Goal: Information Seeking & Learning: Check status

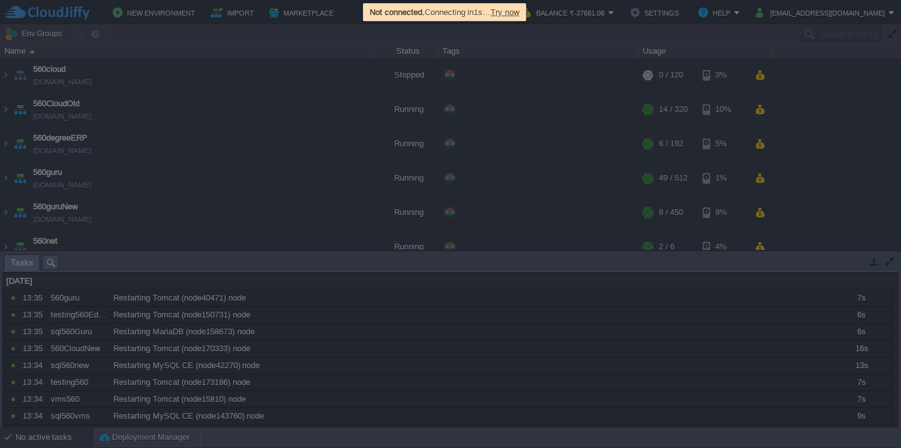
click at [519, 14] on span "Try now" at bounding box center [504, 12] width 29 height 9
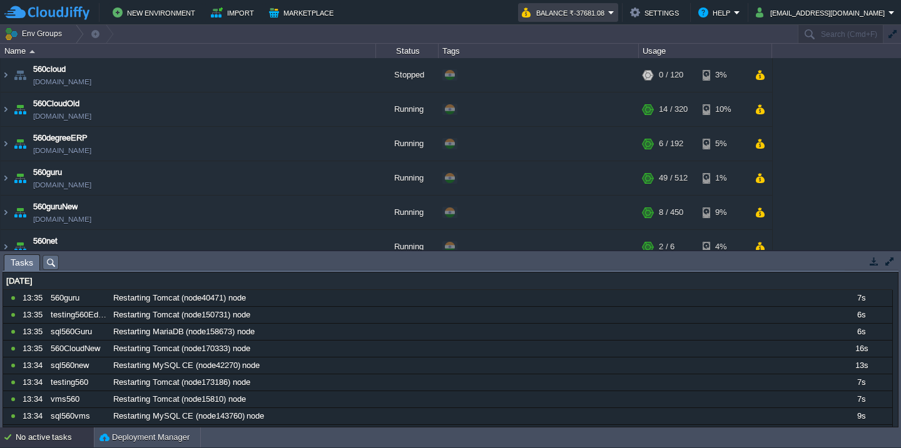
click at [608, 9] on button "Balance ₹-37681.08" at bounding box center [565, 12] width 86 height 15
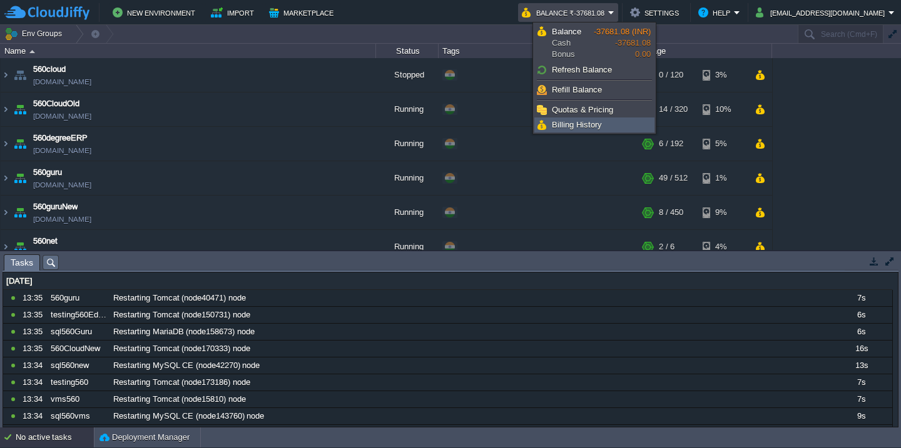
click at [620, 124] on link "Billing History" at bounding box center [594, 125] width 119 height 14
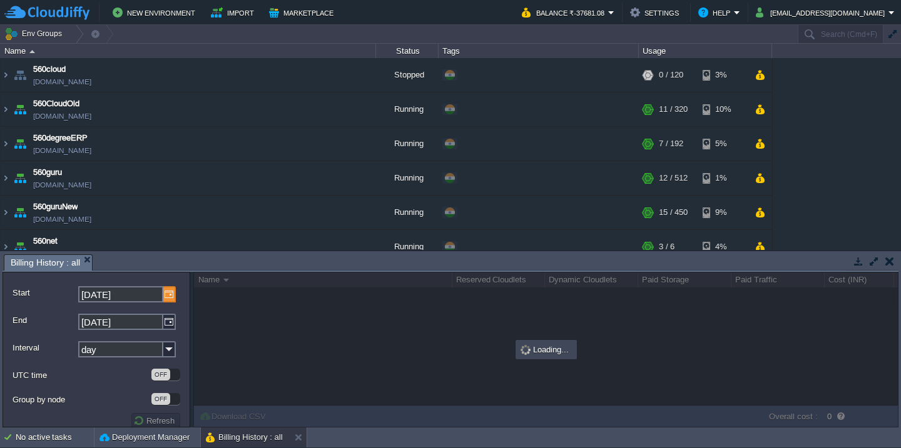
click at [166, 299] on img at bounding box center [169, 294] width 13 height 16
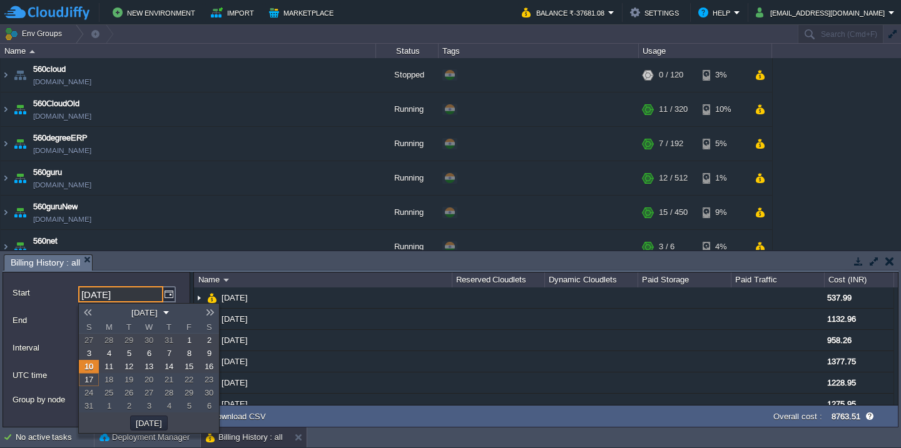
click at [183, 336] on link "1" at bounding box center [189, 340] width 20 height 13
type input "[DATE]"
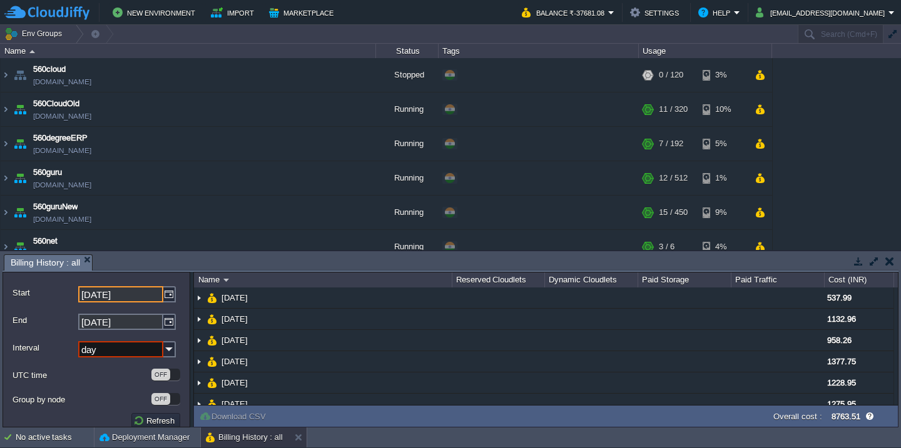
click at [139, 359] on div "Interval day" at bounding box center [97, 349] width 168 height 25
click at [144, 353] on input "day" at bounding box center [120, 349] width 85 height 16
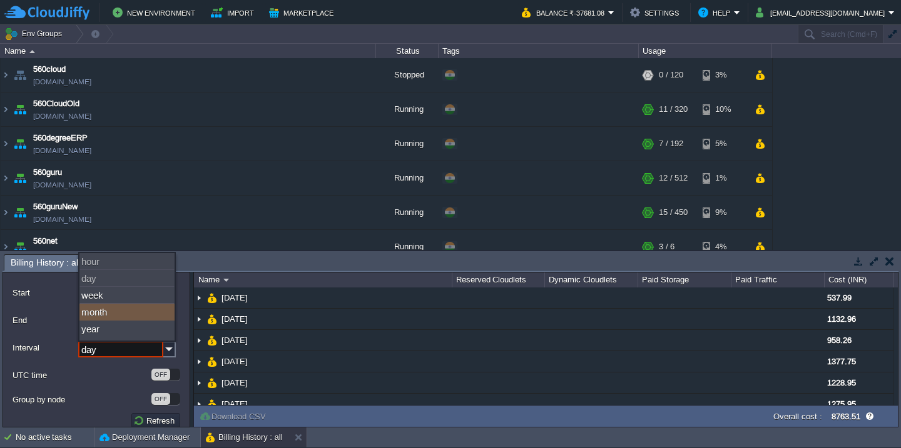
click at [134, 310] on div "month" at bounding box center [126, 312] width 95 height 17
type input "month"
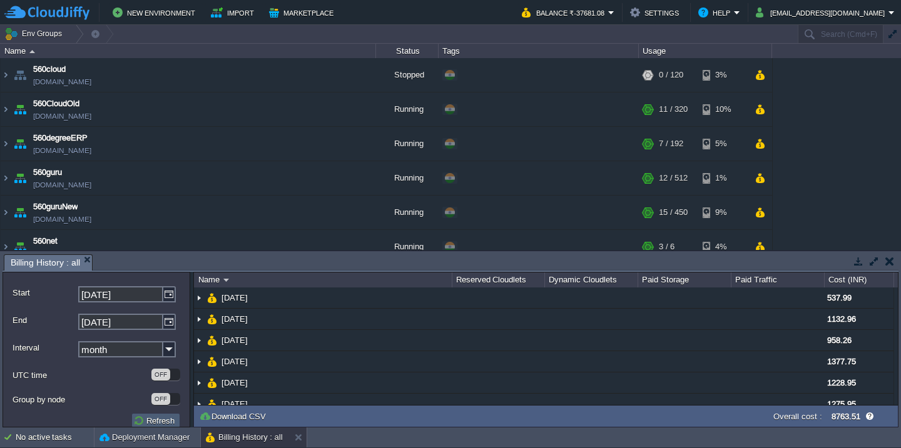
click at [151, 426] on button "Refresh" at bounding box center [155, 420] width 45 height 11
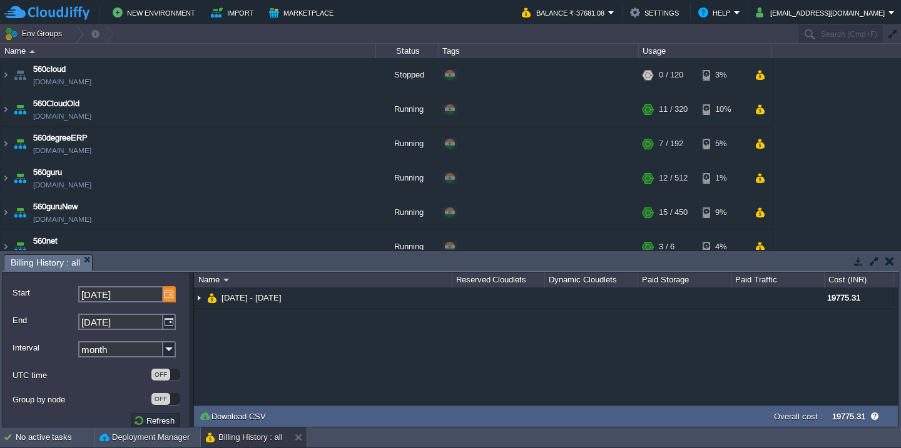
click at [169, 297] on img at bounding box center [169, 294] width 13 height 16
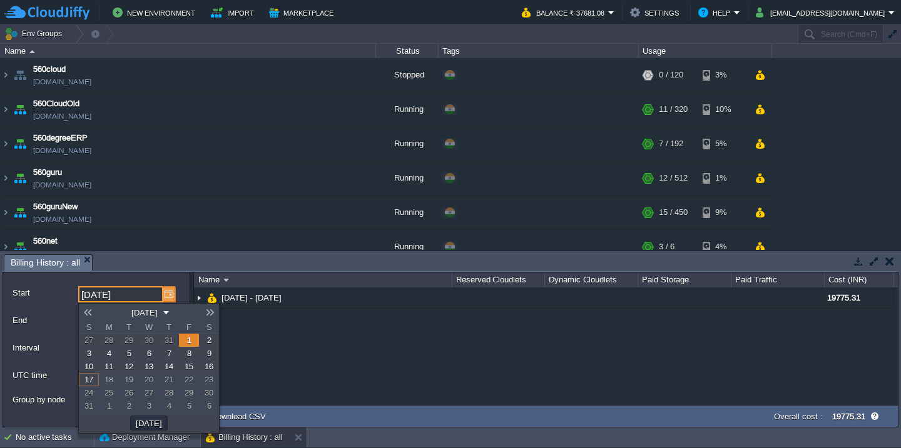
click at [169, 297] on img at bounding box center [169, 294] width 13 height 16
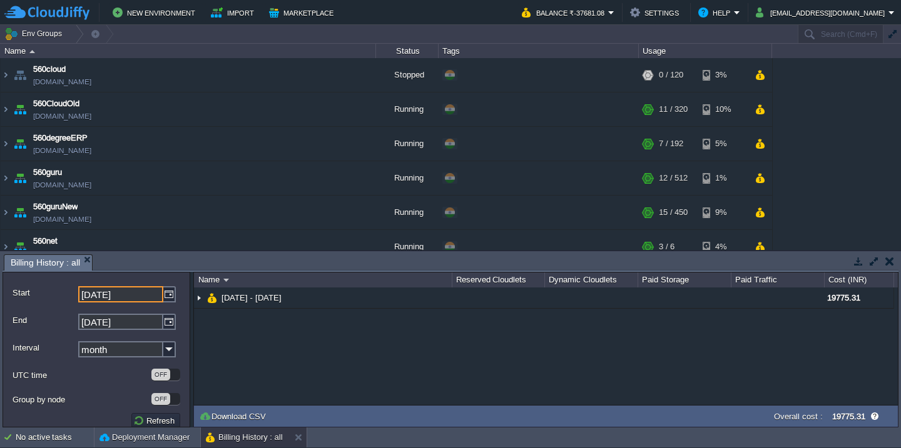
click at [155, 347] on input "month" at bounding box center [120, 349] width 85 height 16
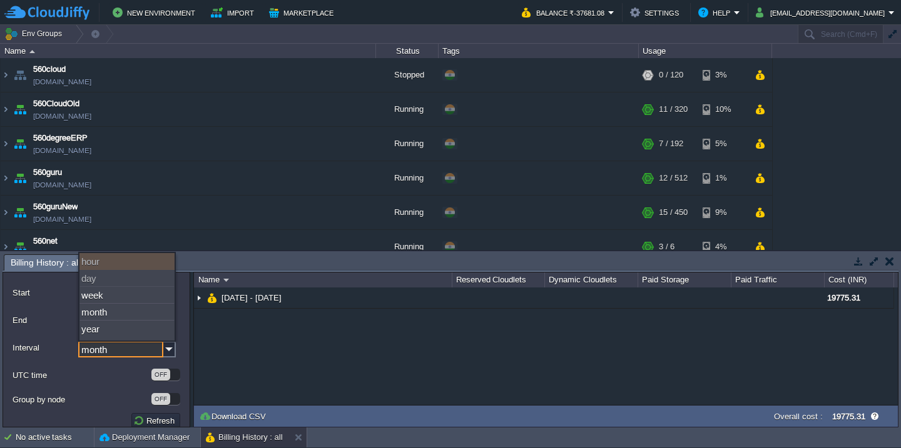
click at [137, 262] on div "hour" at bounding box center [126, 261] width 95 height 17
type input "[DATE]"
type input "hour"
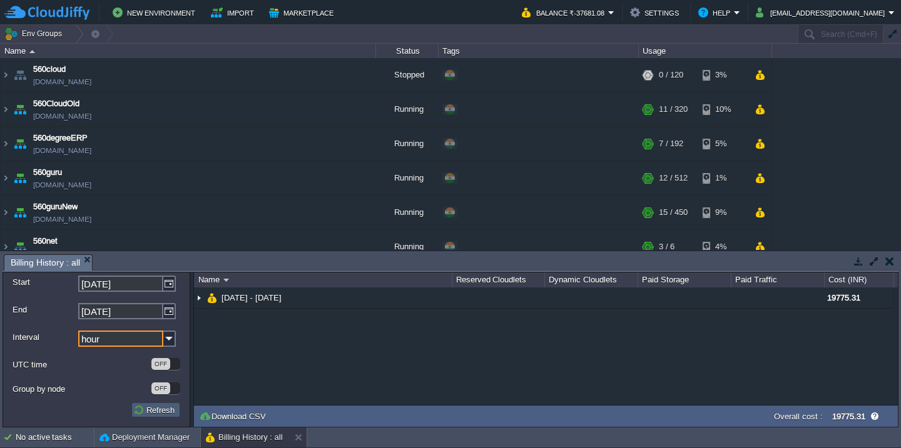
click at [141, 412] on button "Refresh" at bounding box center [155, 410] width 45 height 11
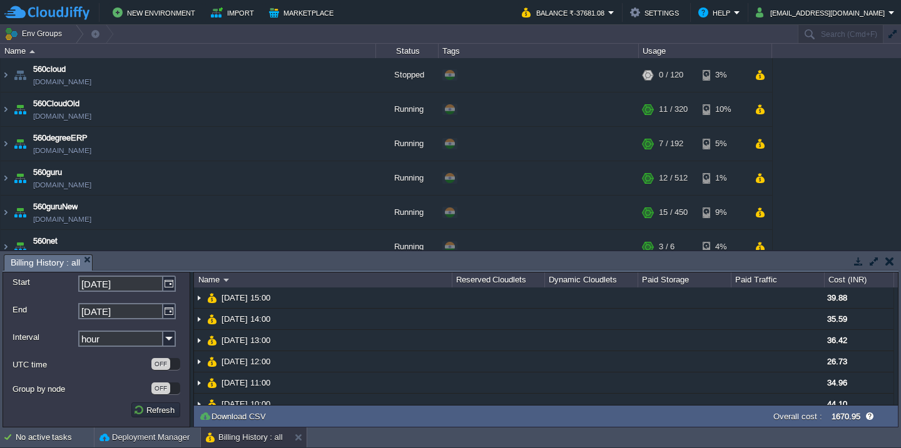
click at [874, 260] on button "button" at bounding box center [873, 261] width 11 height 11
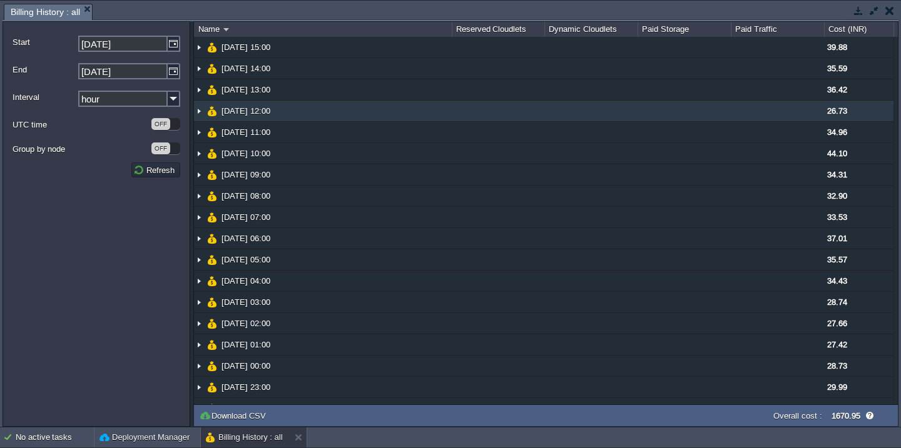
click at [864, 111] on div "26.73" at bounding box center [858, 111] width 69 height 21
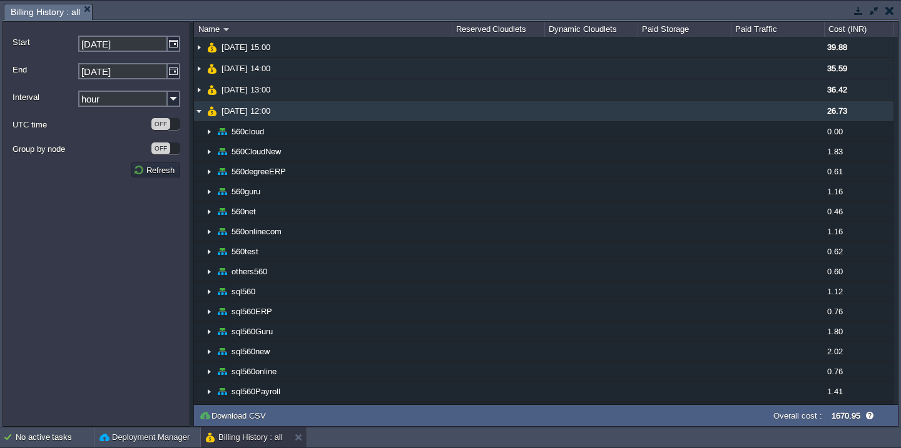
click at [864, 111] on div "26.73" at bounding box center [858, 111] width 69 height 21
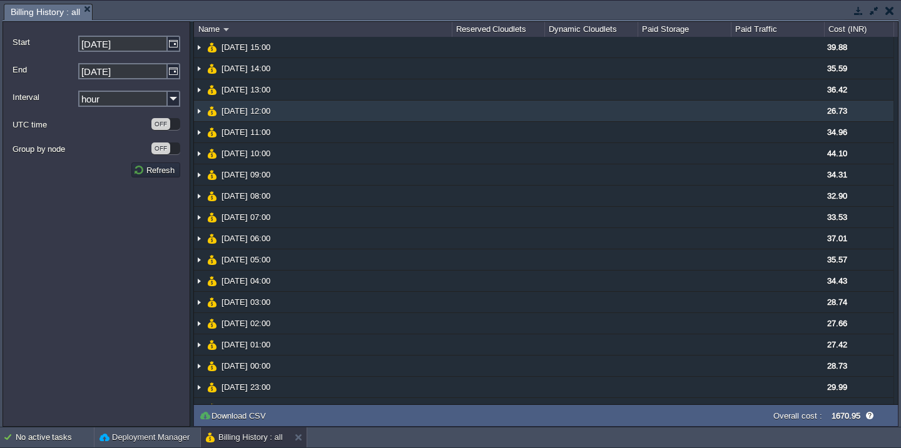
click at [864, 111] on div "26.73" at bounding box center [858, 111] width 69 height 21
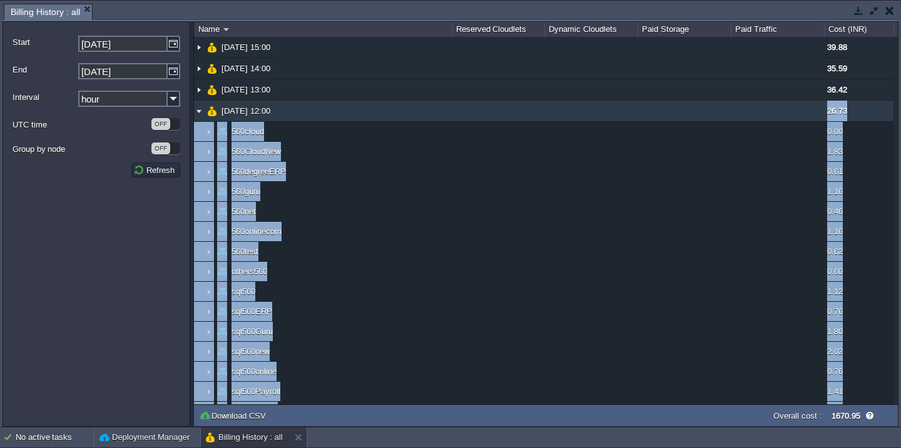
click at [864, 111] on div "26.73" at bounding box center [858, 111] width 69 height 21
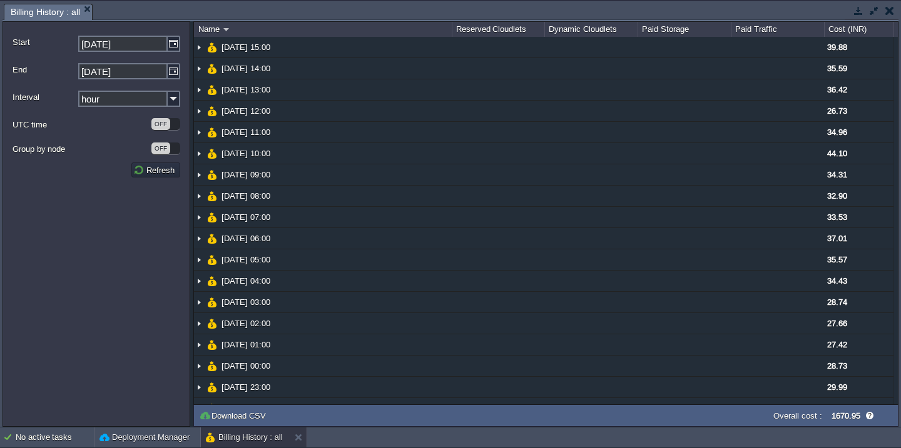
click at [885, 14] on button "button" at bounding box center [889, 10] width 9 height 11
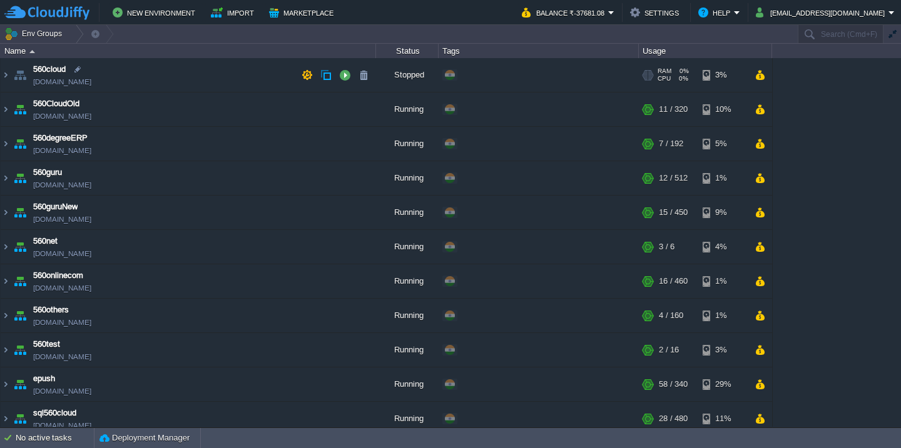
click at [185, 61] on td "560cloud [DOMAIN_NAME]" at bounding box center [188, 75] width 375 height 34
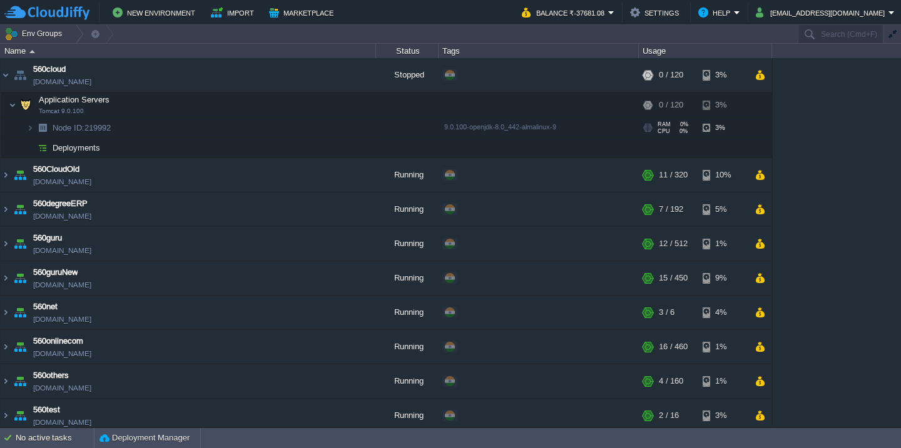
click at [148, 134] on td "Node ID: 219992" at bounding box center [188, 128] width 375 height 20
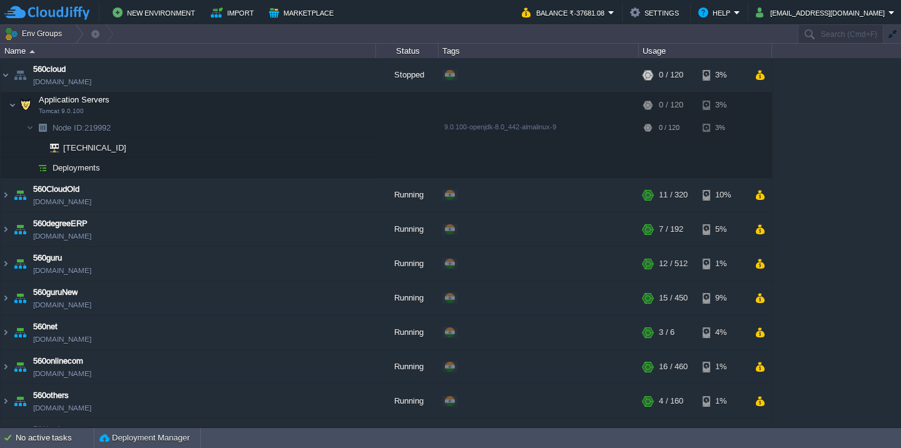
click at [130, 164] on td "Deployments" at bounding box center [188, 168] width 375 height 20
click at [171, 79] on td "560cloud [DOMAIN_NAME]" at bounding box center [188, 75] width 375 height 34
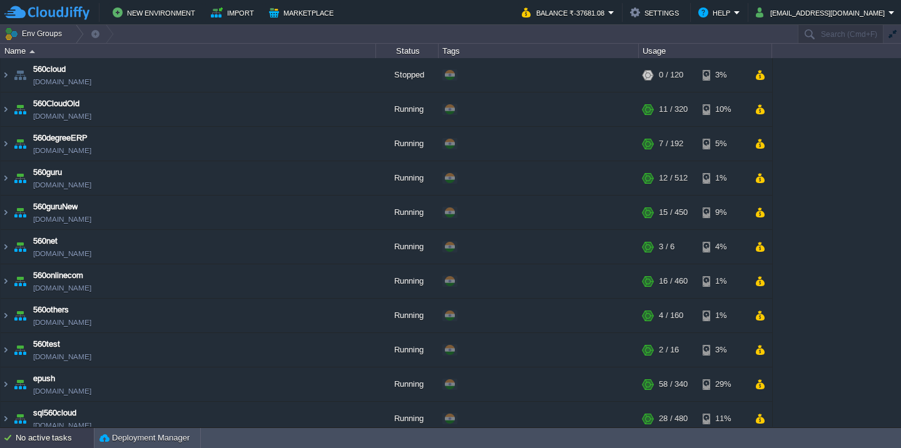
click at [36, 448] on div "No active tasks" at bounding box center [55, 438] width 78 height 20
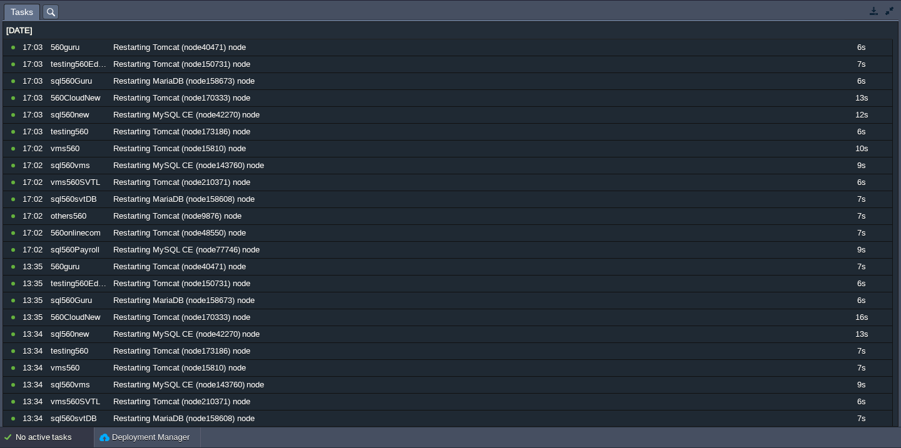
click at [891, 7] on button "button" at bounding box center [889, 10] width 11 height 11
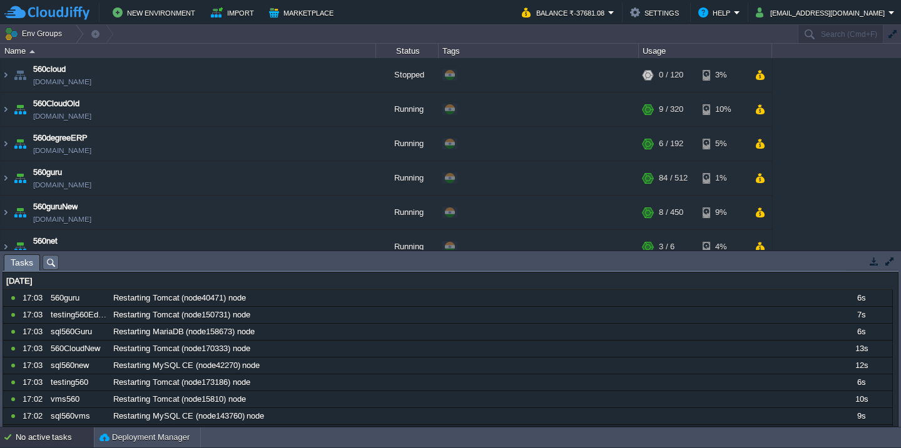
click at [892, 39] on button "button" at bounding box center [891, 34] width 11 height 11
